Goal: Information Seeking & Learning: Learn about a topic

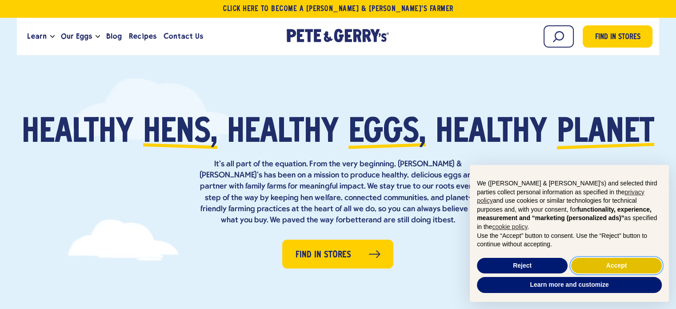
click at [599, 265] on button "Accept" at bounding box center [617, 266] width 91 height 16
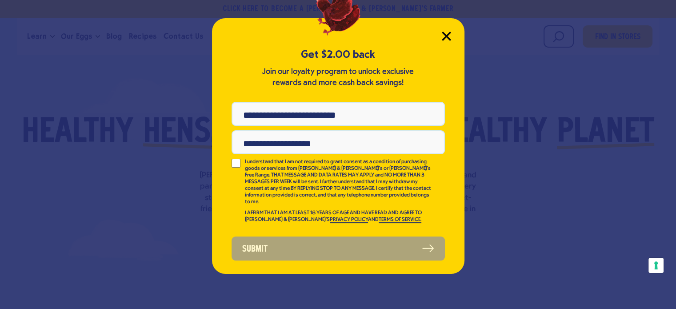
click at [448, 34] on icon "Close Modal" at bounding box center [447, 36] width 8 height 8
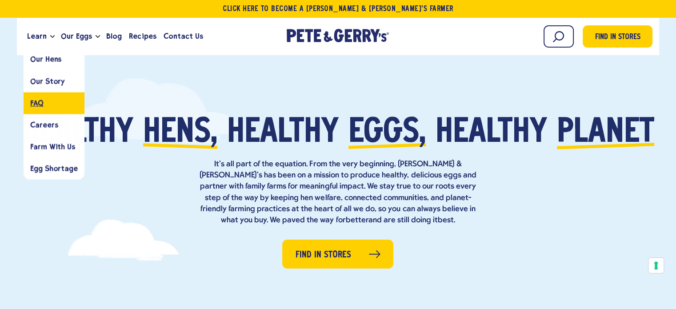
click at [32, 101] on span "FAQ" at bounding box center [36, 103] width 13 height 8
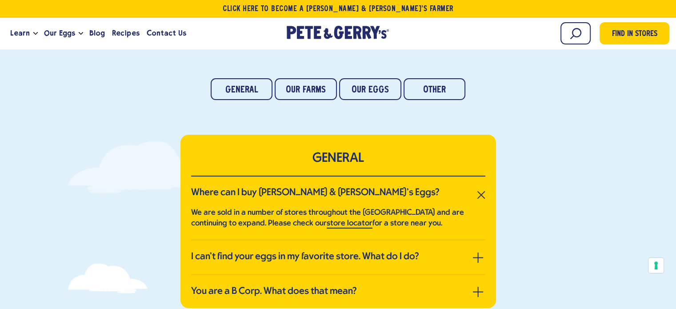
scroll to position [89, 0]
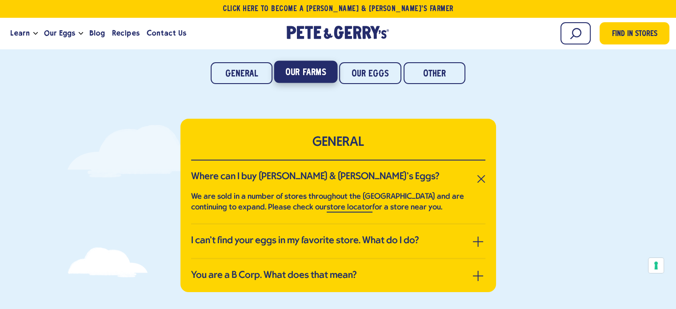
click at [322, 70] on link "Our Farms" at bounding box center [305, 72] width 63 height 22
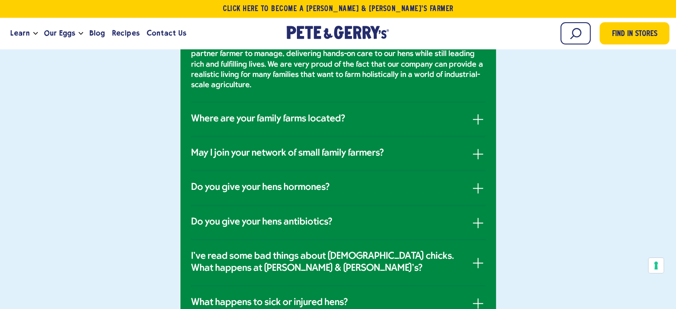
scroll to position [462, 0]
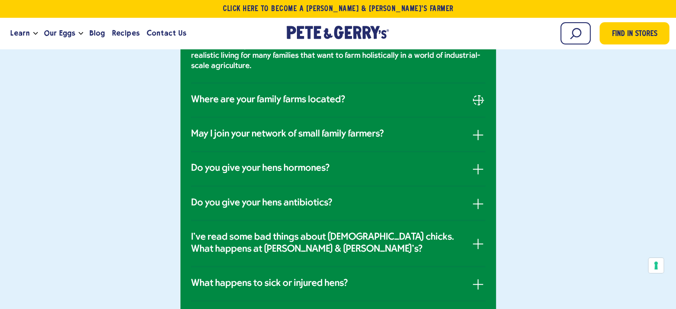
click at [473, 97] on button "button" at bounding box center [478, 100] width 10 height 10
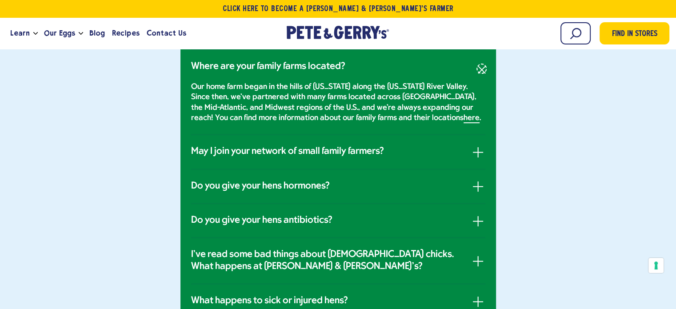
scroll to position [373, 0]
